Goal: Task Accomplishment & Management: Use online tool/utility

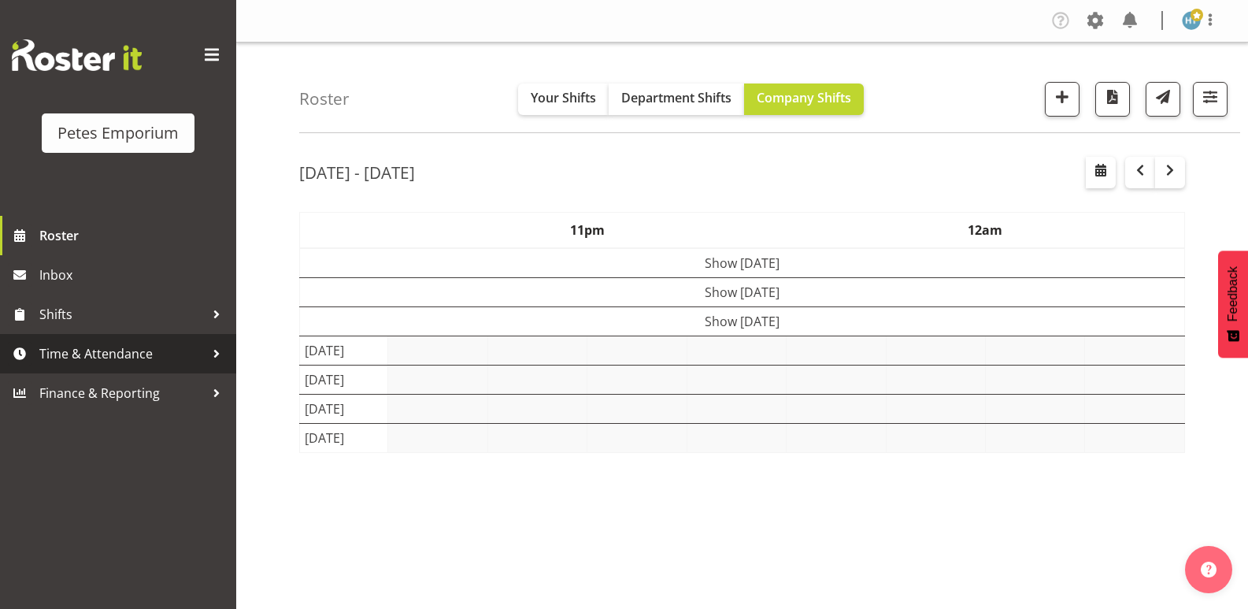
drag, startPoint x: 0, startPoint y: 0, endPoint x: 100, endPoint y: 352, distance: 366.0
click at [100, 352] on span "Time & Attendance" at bounding box center [121, 354] width 165 height 24
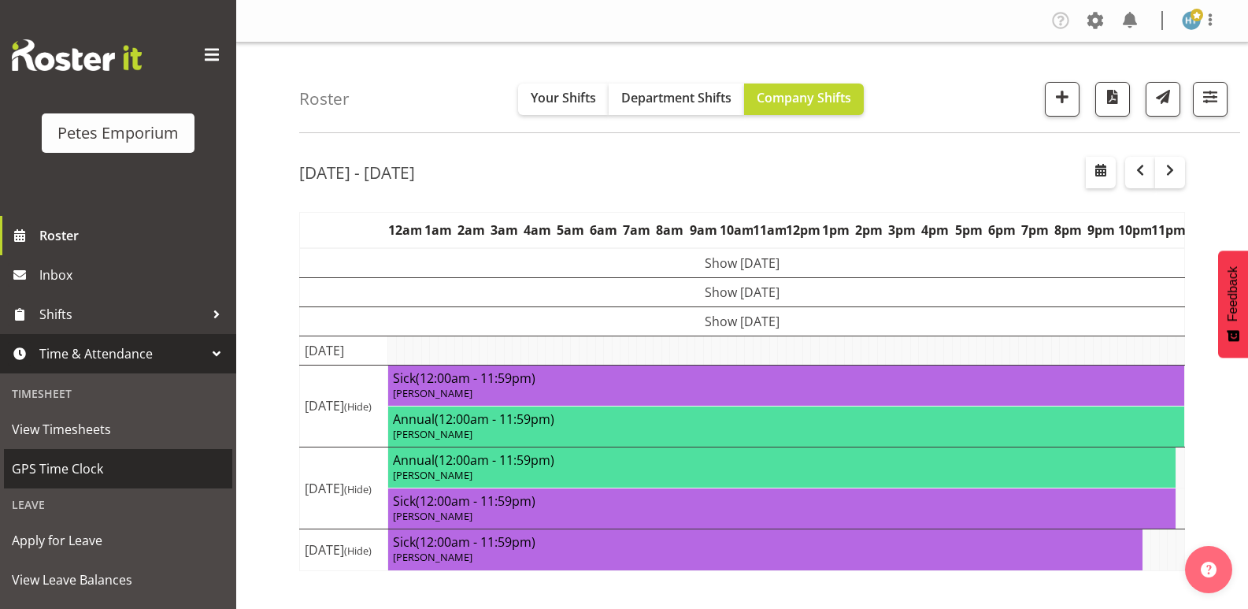
click at [76, 463] on span "GPS Time Clock" at bounding box center [118, 469] width 213 height 24
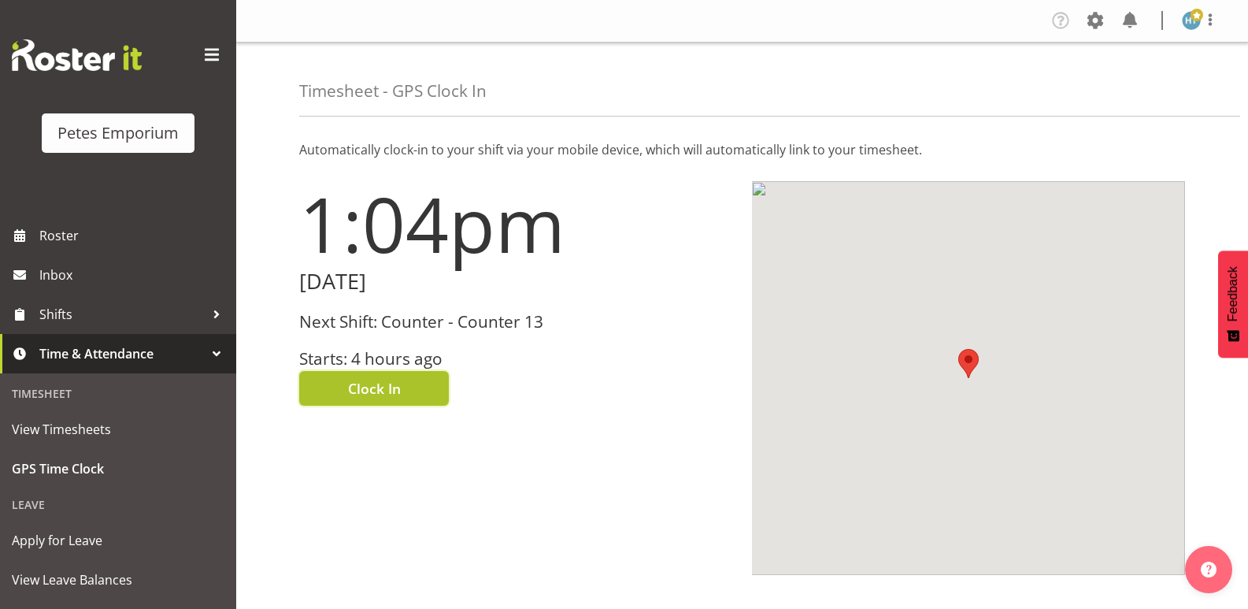
click at [418, 384] on button "Clock In" at bounding box center [374, 388] width 150 height 35
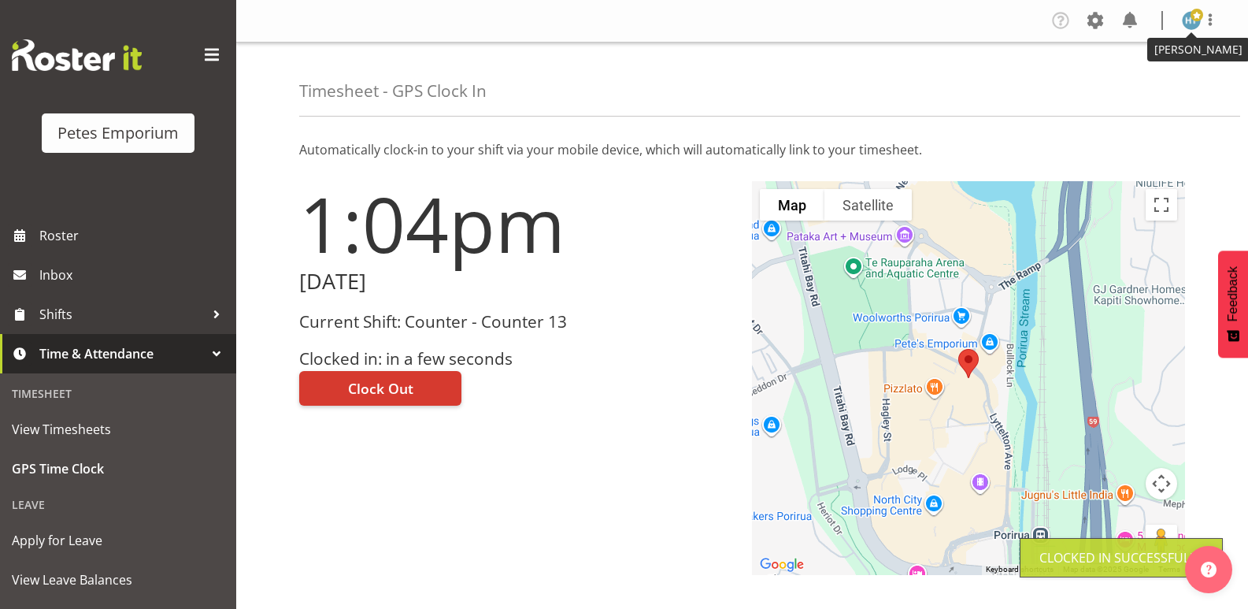
click at [1194, 20] on span at bounding box center [1197, 15] width 13 height 13
click at [1123, 81] on link "Log Out" at bounding box center [1144, 83] width 151 height 28
